Goal: Transaction & Acquisition: Purchase product/service

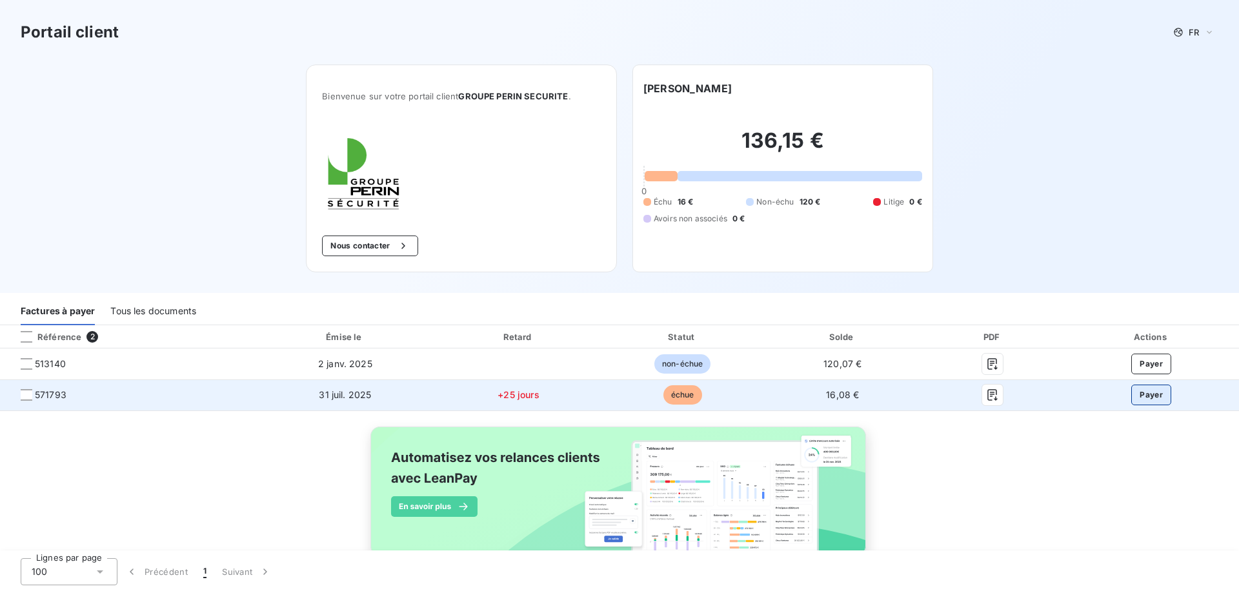
click at [1146, 398] on button "Payer" at bounding box center [1151, 395] width 40 height 21
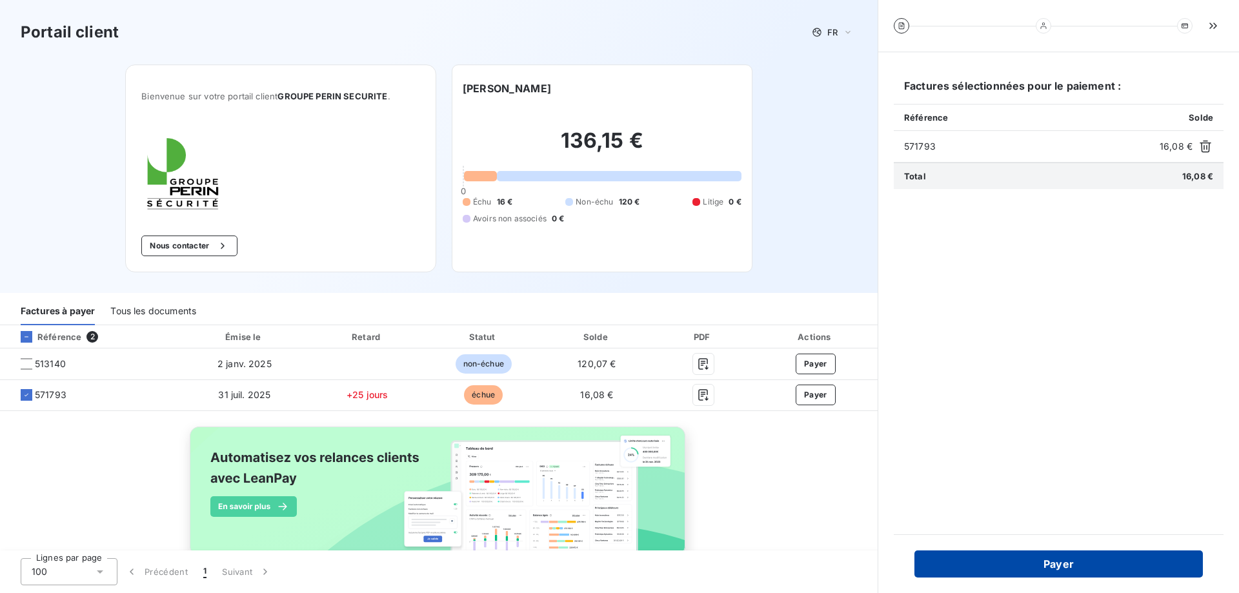
click at [1068, 565] on button "Payer" at bounding box center [1059, 564] width 289 height 27
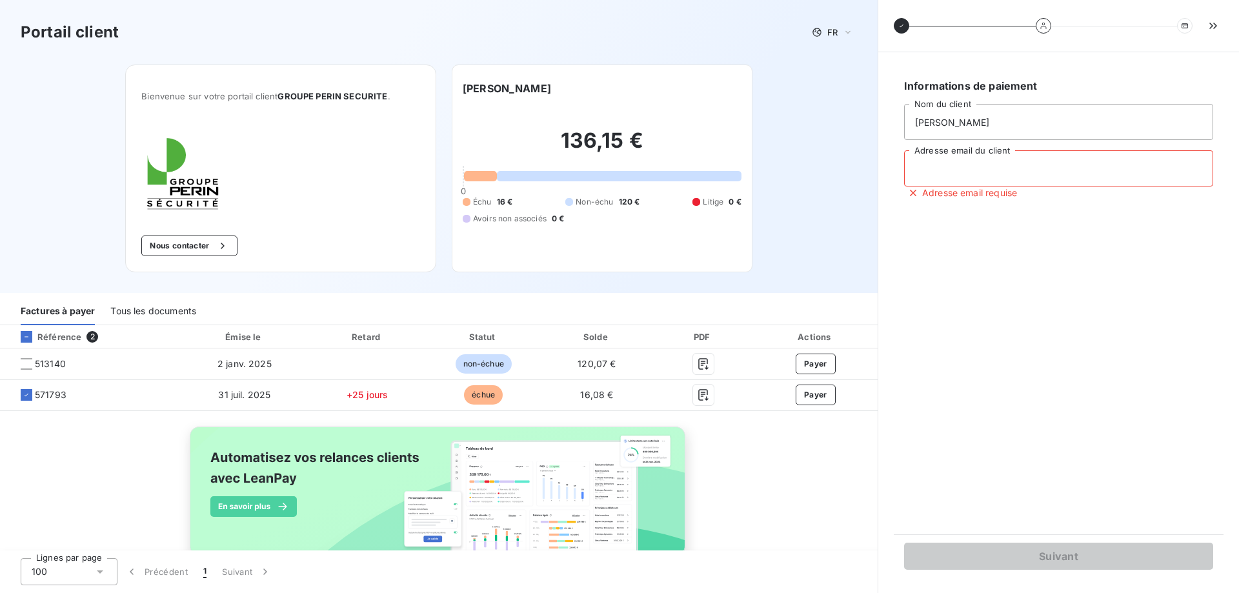
click at [964, 166] on input "Adresse email du client" at bounding box center [1058, 168] width 309 height 36
type input "[PERSON_NAME][EMAIL_ADDRESS][DOMAIN_NAME]"
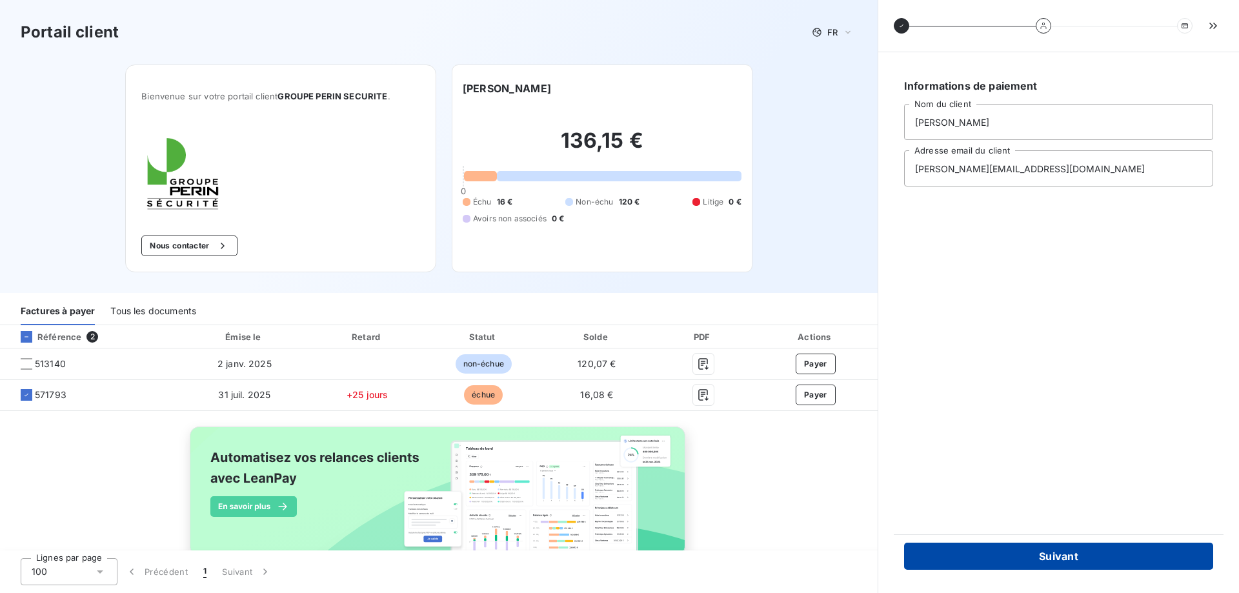
click at [1032, 556] on button "Suivant" at bounding box center [1058, 556] width 309 height 27
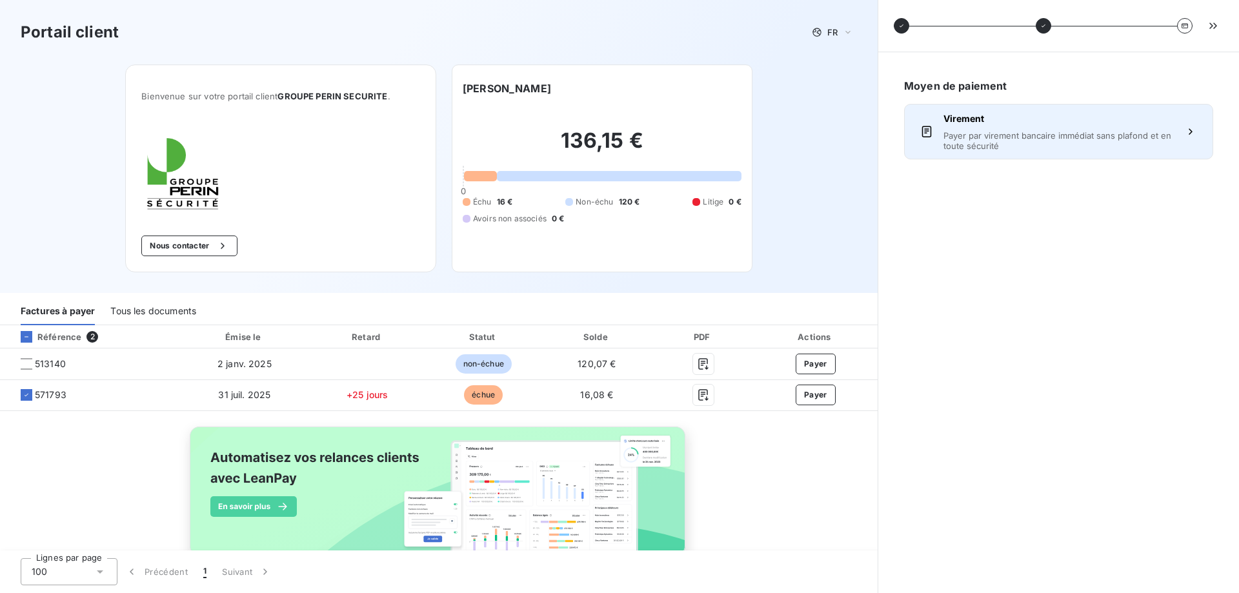
click at [1038, 130] on div "Virement Payer par virement bancaire immédiat sans plafond et en toute sécurité" at bounding box center [1059, 131] width 230 height 39
